Goal: Find specific page/section: Find specific page/section

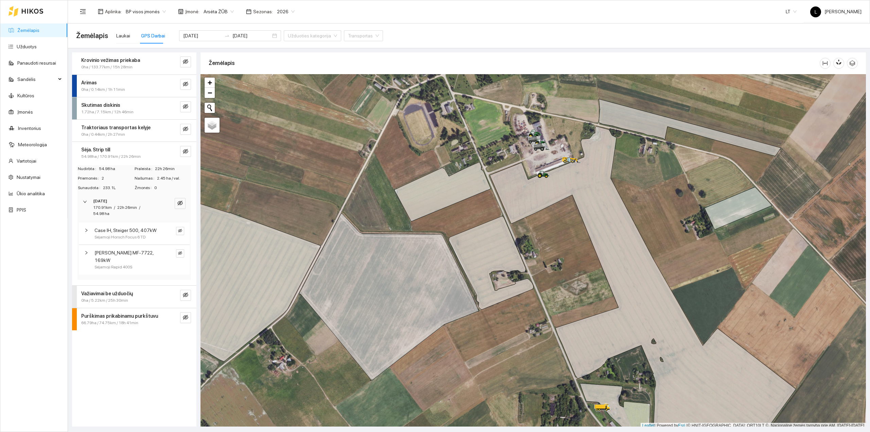
scroll to position [2, 0]
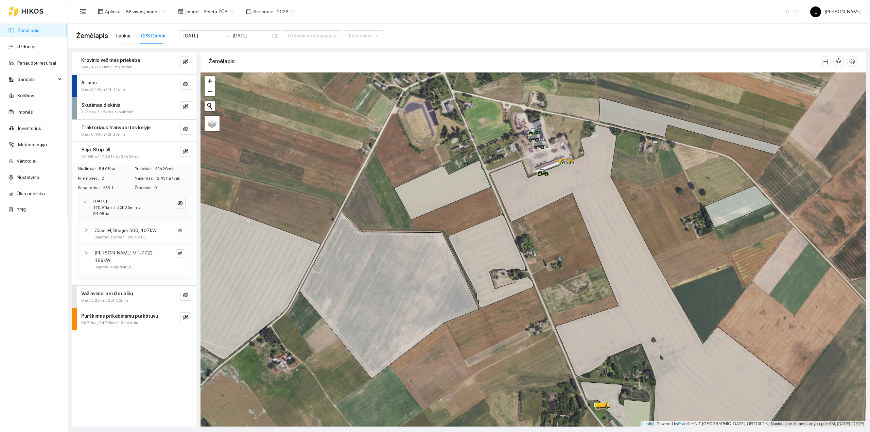
click at [39, 30] on link "Žemėlapis" at bounding box center [28, 30] width 22 height 5
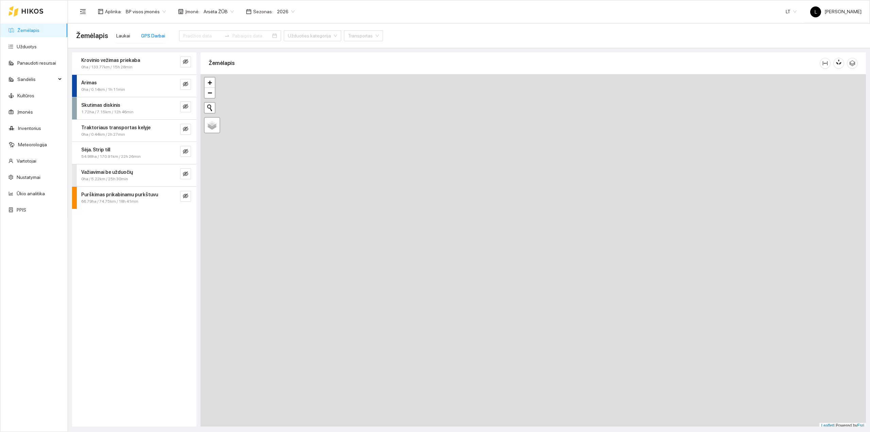
type input "[DATE]"
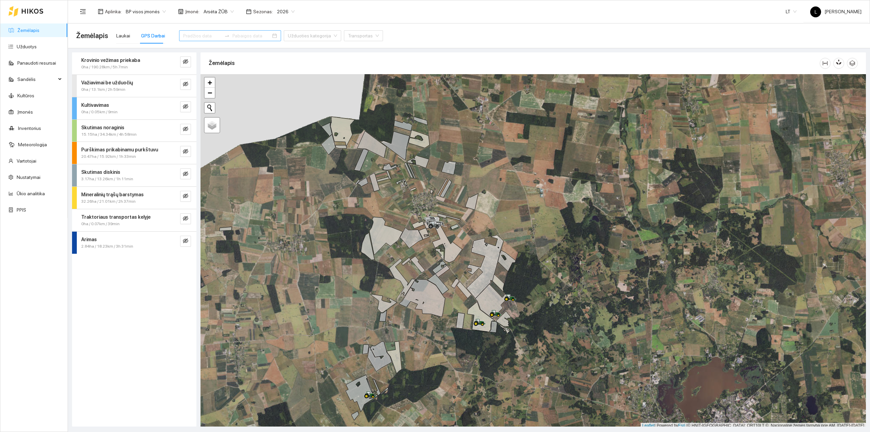
scroll to position [2, 0]
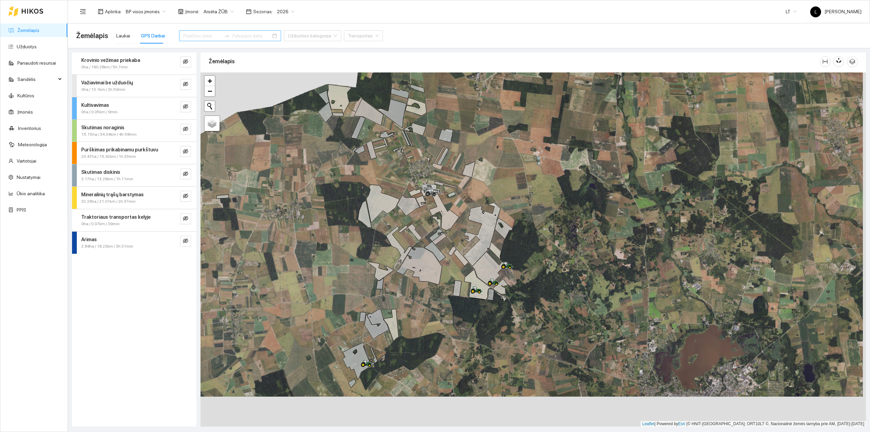
drag, startPoint x: 520, startPoint y: 331, endPoint x: 515, endPoint y: 295, distance: 36.3
click at [515, 295] on div at bounding box center [534, 249] width 666 height 354
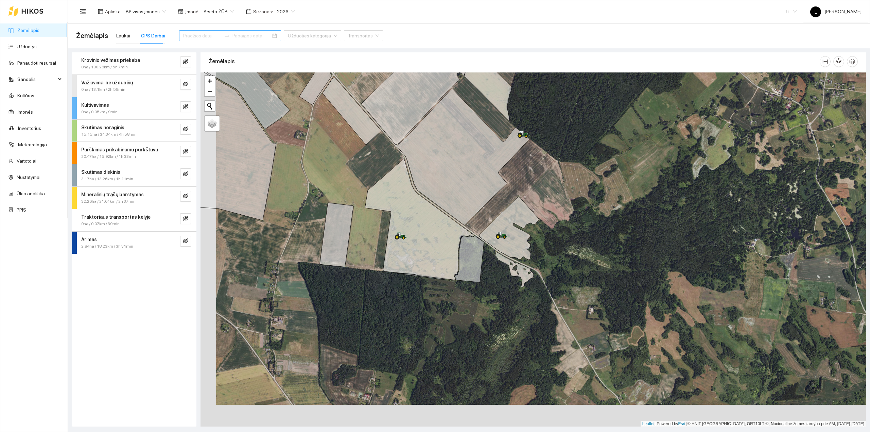
drag, startPoint x: 493, startPoint y: 192, endPoint x: 511, endPoint y: 163, distance: 34.7
click at [511, 163] on icon at bounding box center [463, 156] width 133 height 137
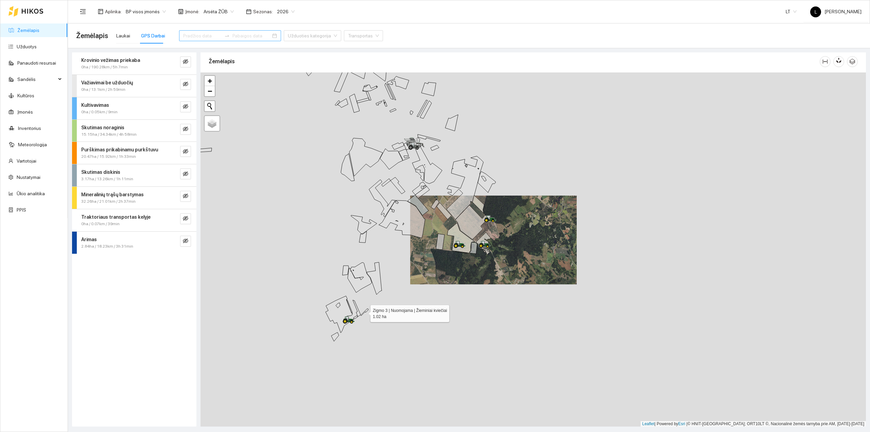
drag, startPoint x: 364, startPoint y: 312, endPoint x: 410, endPoint y: 270, distance: 62.1
click at [369, 308] on icon at bounding box center [365, 311] width 8 height 7
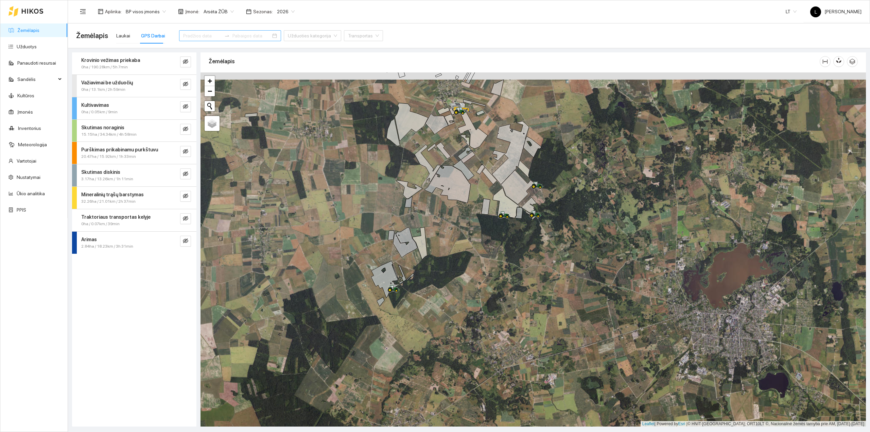
drag, startPoint x: 530, startPoint y: 196, endPoint x: 537, endPoint y: 320, distance: 123.9
click at [537, 213] on icon at bounding box center [529, 205] width 15 height 16
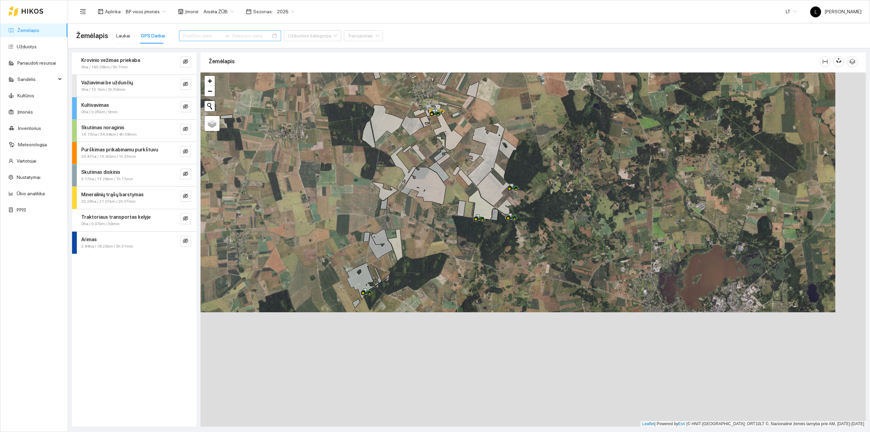
drag, startPoint x: 499, startPoint y: 322, endPoint x: 469, endPoint y: 207, distance: 118.9
click at [469, 207] on div at bounding box center [534, 249] width 666 height 354
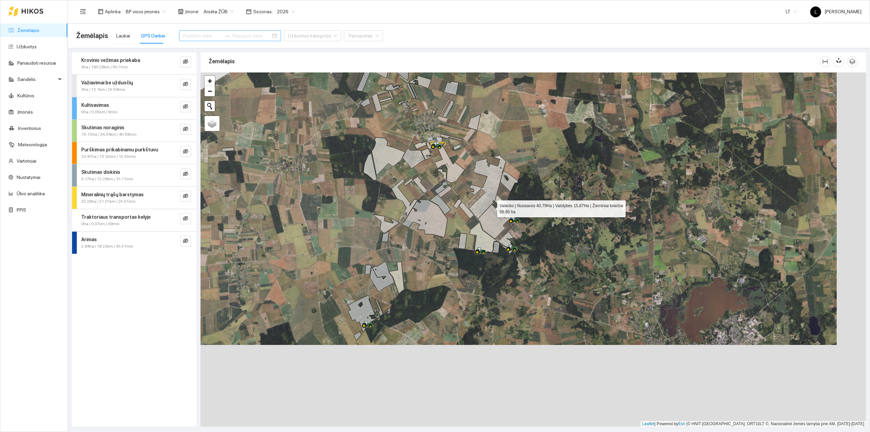
drag, startPoint x: 490, startPoint y: 174, endPoint x: 490, endPoint y: 205, distance: 30.6
click at [491, 206] on icon at bounding box center [494, 221] width 33 height 34
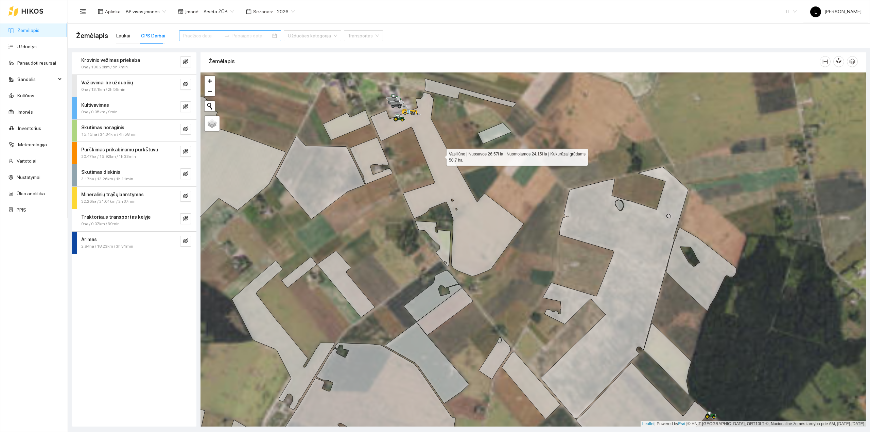
drag, startPoint x: 441, startPoint y: 156, endPoint x: 496, endPoint y: 180, distance: 60.8
click at [496, 180] on icon at bounding box center [447, 184] width 153 height 184
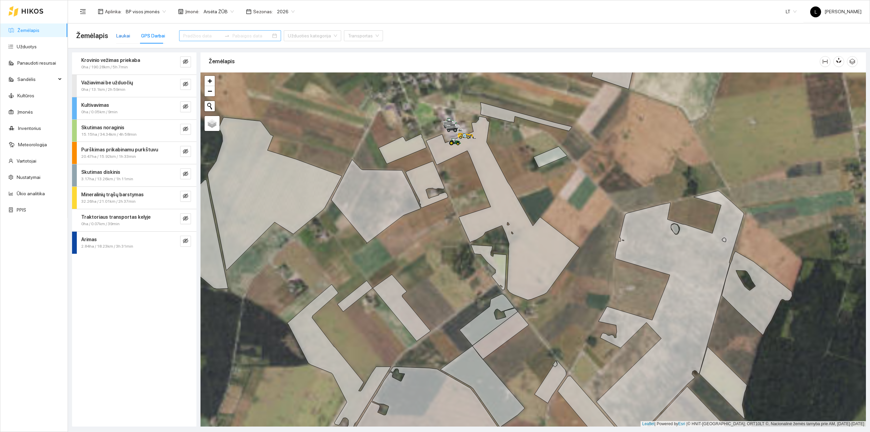
click at [128, 34] on div "Laukai" at bounding box center [123, 35] width 14 height 7
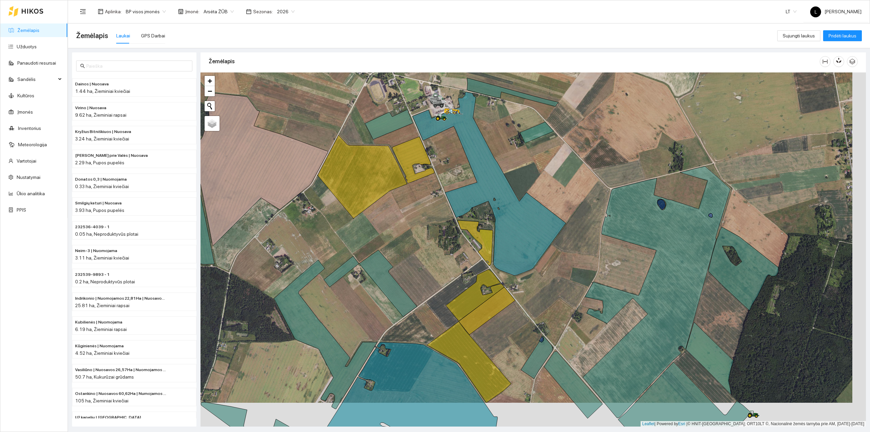
drag, startPoint x: 483, startPoint y: 264, endPoint x: 455, endPoint y: 212, distance: 58.9
click at [456, 213] on div at bounding box center [534, 249] width 666 height 354
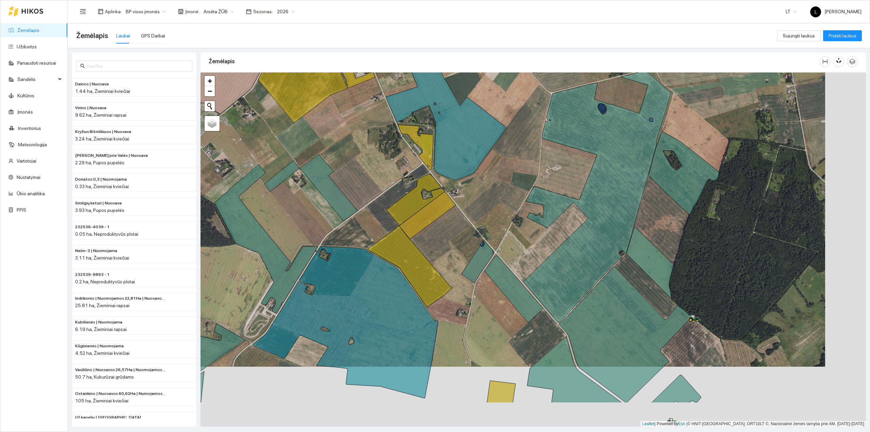
drag, startPoint x: 432, startPoint y: 202, endPoint x: 385, endPoint y: 134, distance: 82.7
click at [386, 135] on div at bounding box center [534, 249] width 666 height 354
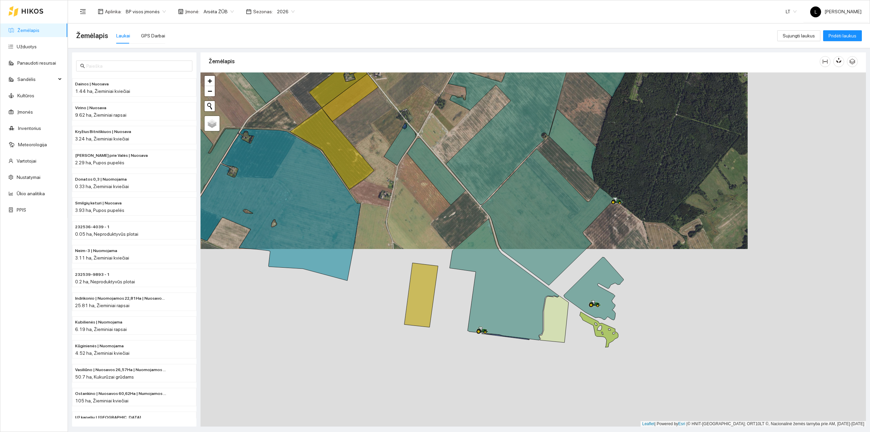
drag, startPoint x: 468, startPoint y: 209, endPoint x: 398, endPoint y: 105, distance: 125.1
click at [396, 101] on div at bounding box center [534, 249] width 666 height 354
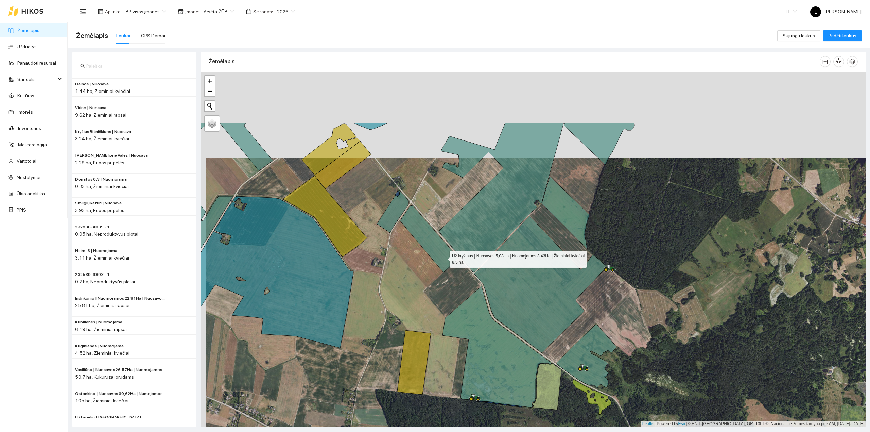
drag, startPoint x: 439, startPoint y: 171, endPoint x: 407, endPoint y: 216, distance: 54.3
click at [443, 256] on icon at bounding box center [429, 238] width 58 height 67
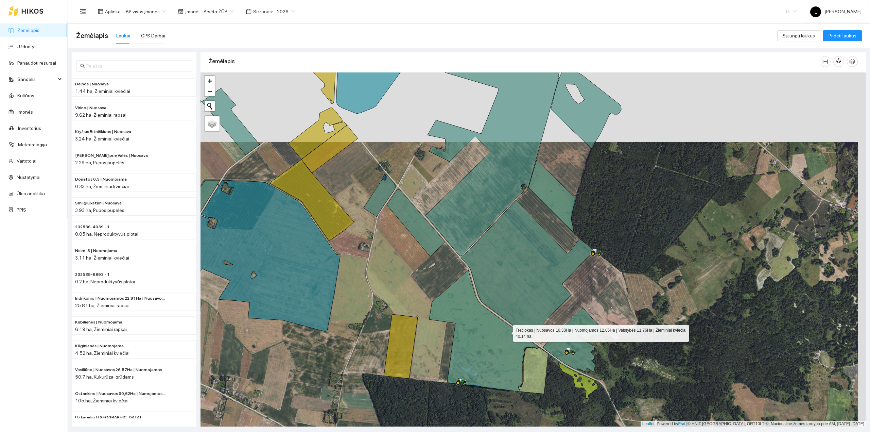
drag, startPoint x: 522, startPoint y: 348, endPoint x: 483, endPoint y: 302, distance: 60.2
click at [483, 302] on icon at bounding box center [483, 330] width 109 height 121
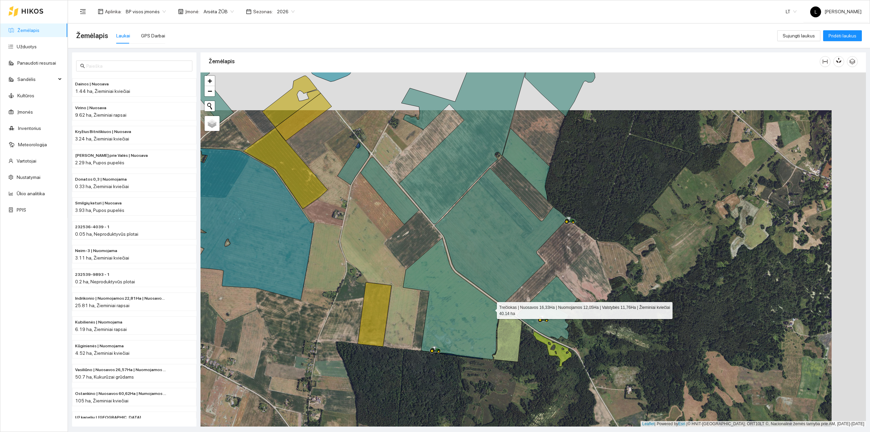
drag, startPoint x: 490, startPoint y: 309, endPoint x: 461, endPoint y: 288, distance: 36.2
click at [461, 288] on icon at bounding box center [457, 298] width 109 height 121
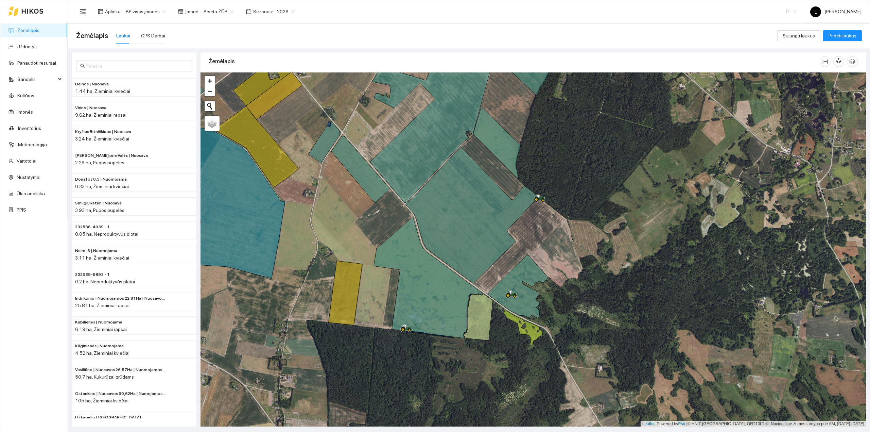
drag, startPoint x: 216, startPoint y: 14, endPoint x: 221, endPoint y: 16, distance: 4.6
click at [216, 15] on span "Arsėta ŽŪB" at bounding box center [219, 11] width 30 height 10
click at [234, 44] on div "Mūšos aruodai KOOP" at bounding box center [236, 46] width 71 height 7
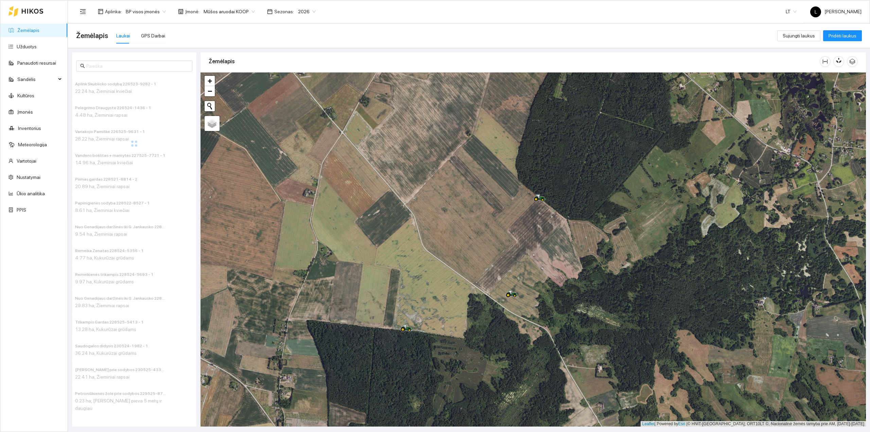
drag, startPoint x: 394, startPoint y: 287, endPoint x: 436, endPoint y: 334, distance: 62.8
click at [453, 368] on div at bounding box center [534, 249] width 666 height 354
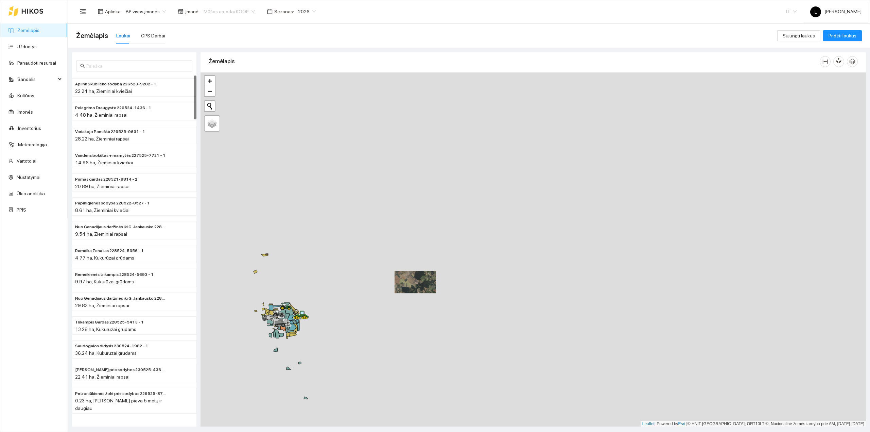
click at [236, 9] on span "Mūšos aruodai KOOP" at bounding box center [229, 11] width 51 height 10
drag, startPoint x: 223, startPoint y: 37, endPoint x: 233, endPoint y: 52, distance: 17.7
click at [223, 38] on div "Arsėta ŽŪB" at bounding box center [236, 35] width 71 height 7
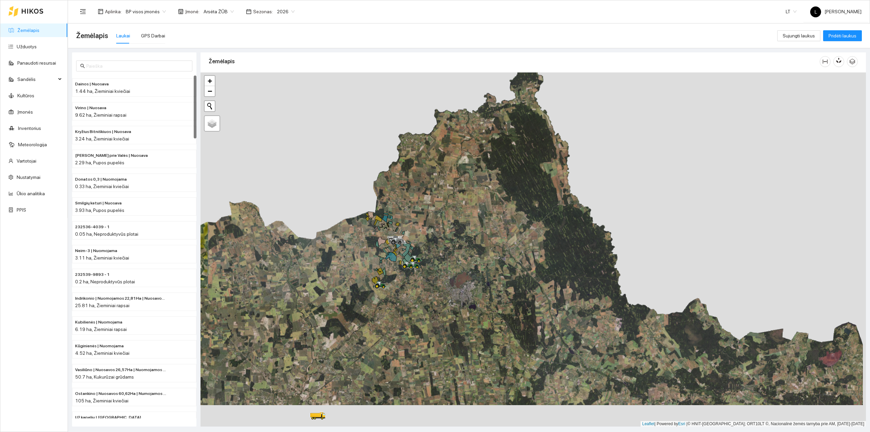
drag, startPoint x: 392, startPoint y: 265, endPoint x: 392, endPoint y: 258, distance: 6.8
click at [392, 258] on div at bounding box center [534, 249] width 666 height 354
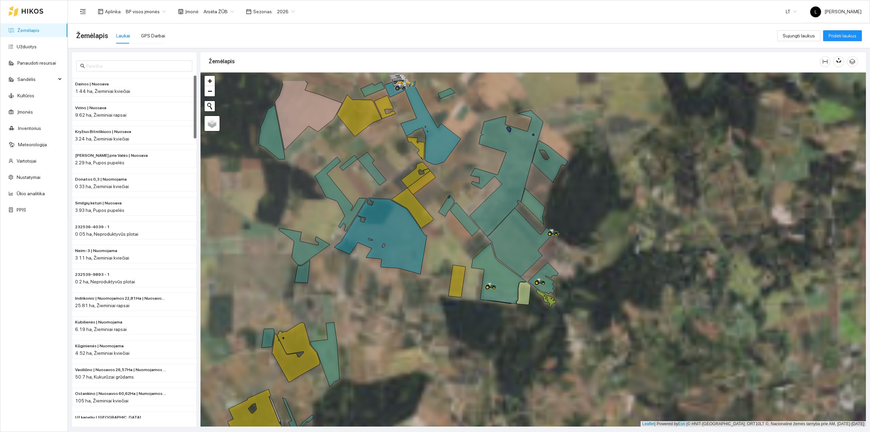
drag, startPoint x: 471, startPoint y: 285, endPoint x: 478, endPoint y: 286, distance: 6.5
click at [470, 286] on div at bounding box center [534, 249] width 666 height 354
